Goal: Transaction & Acquisition: Purchase product/service

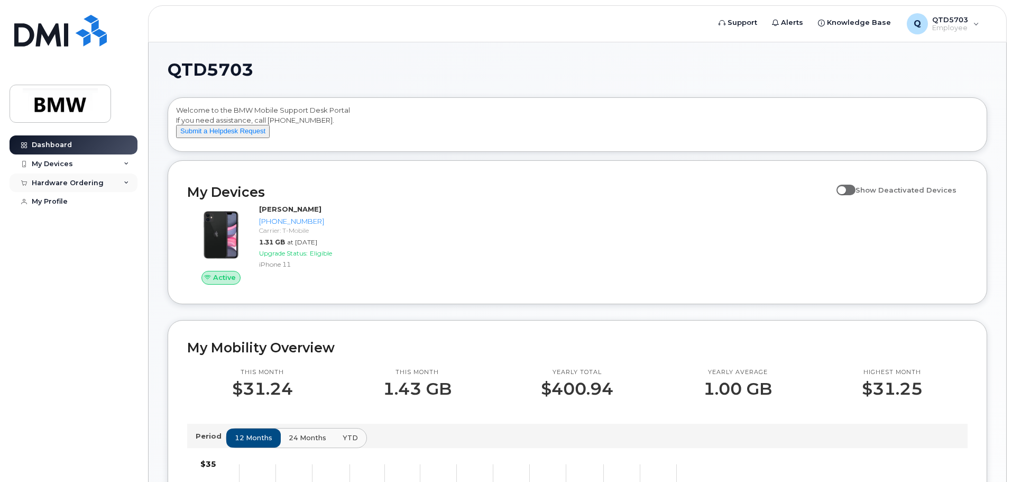
click at [71, 183] on div "Hardware Ordering" at bounding box center [68, 183] width 72 height 8
click at [56, 221] on div "New Order" at bounding box center [56, 222] width 40 height 10
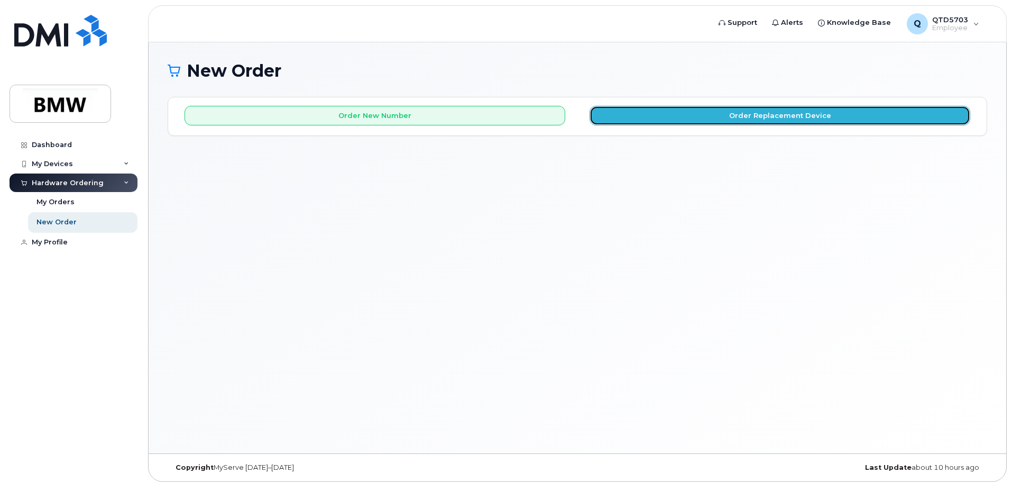
click at [626, 115] on button "Order Replacement Device" at bounding box center [780, 116] width 381 height 20
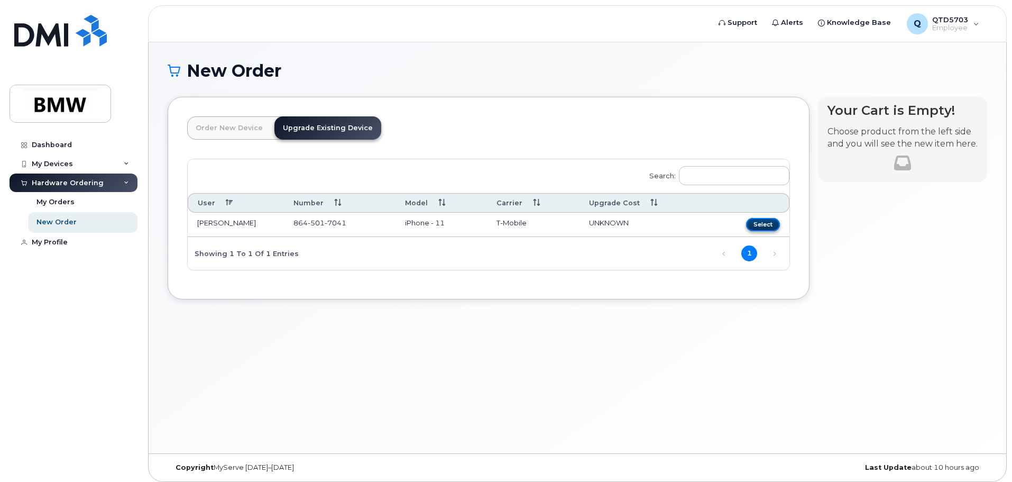
click at [752, 222] on button "Select" at bounding box center [763, 224] width 34 height 13
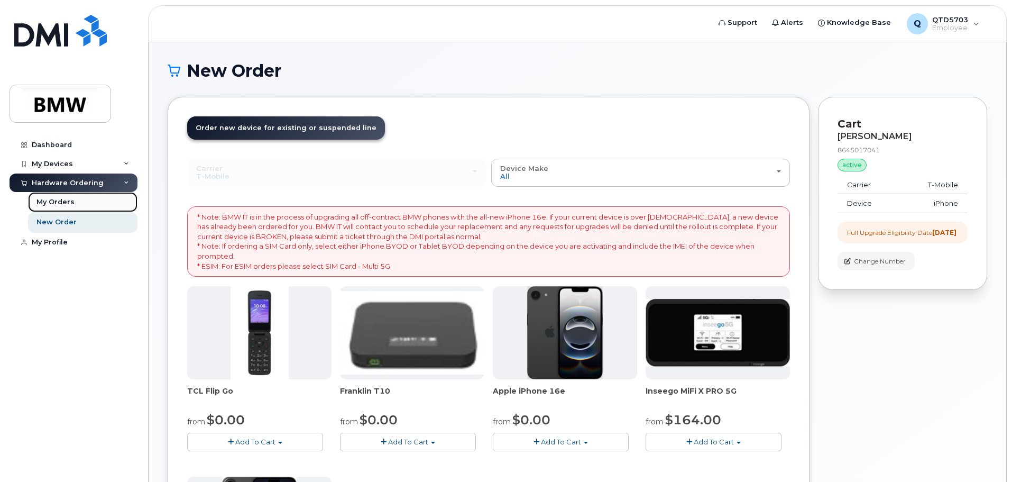
click at [76, 204] on link "My Orders" at bounding box center [82, 202] width 109 height 20
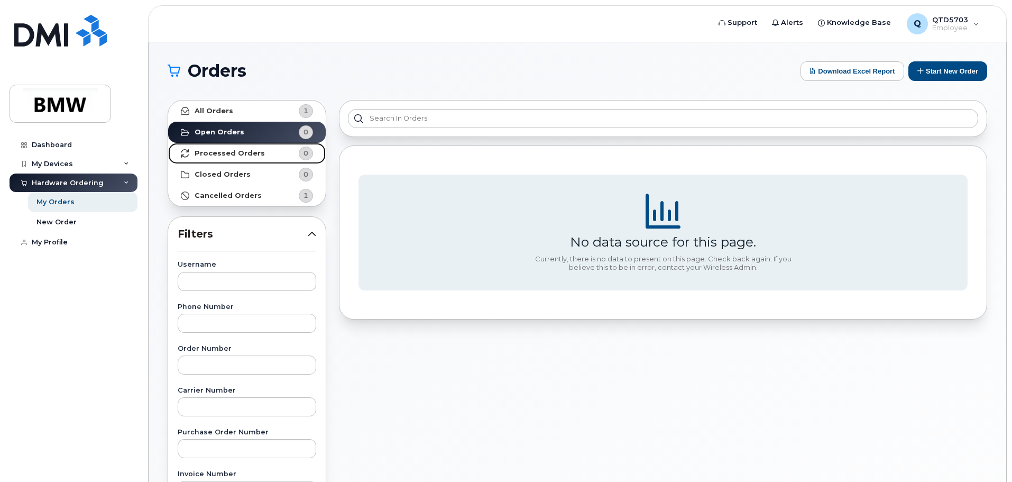
click at [201, 154] on strong "Processed Orders" at bounding box center [230, 153] width 70 height 8
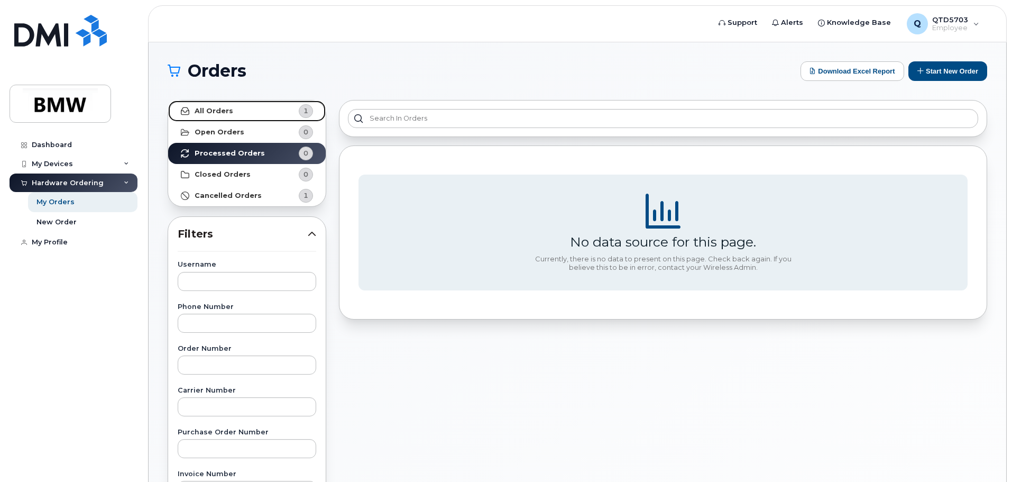
click at [211, 109] on strong "All Orders" at bounding box center [214, 111] width 39 height 8
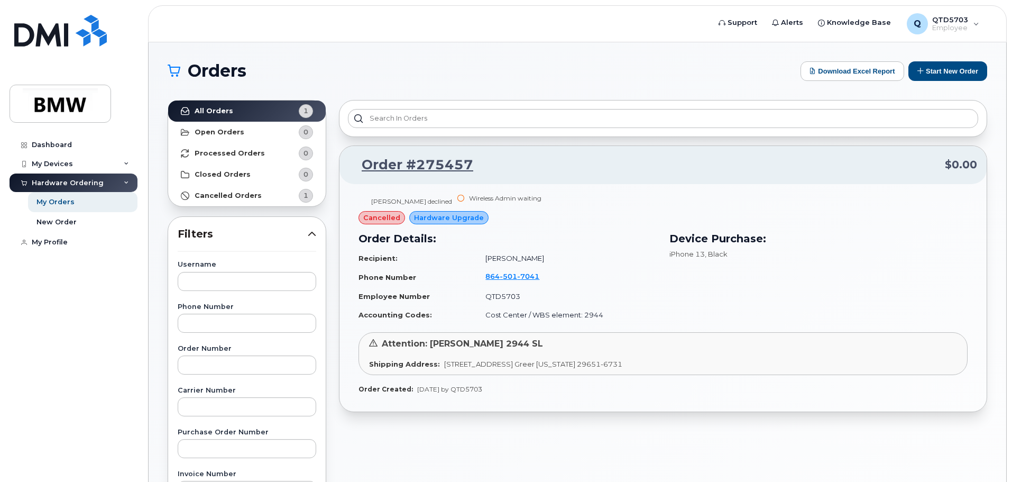
click at [314, 354] on div "Order Number" at bounding box center [247, 359] width 139 height 29
click at [415, 281] on td "Phone Number" at bounding box center [416, 277] width 117 height 20
click at [329, 331] on div "All Orders 1 Open Orders 0 Processed Orders 0 Closed Orders 0 Cancelled Orders …" at bounding box center [246, 465] width 171 height 743
click at [485, 67] on h1 "Orders" at bounding box center [482, 70] width 628 height 17
